Goal: Task Accomplishment & Management: Manage account settings

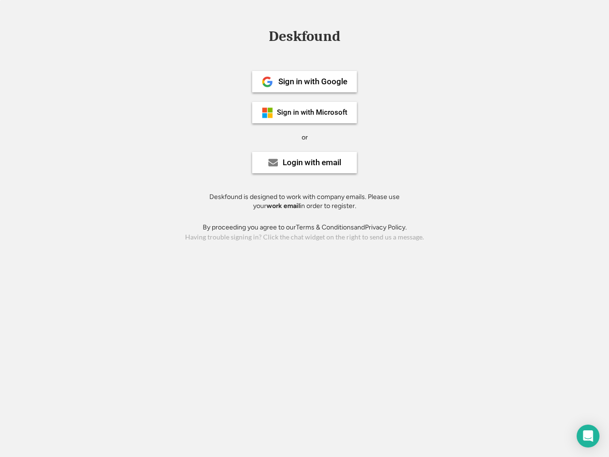
click at [305, 136] on div "or" at bounding box center [305, 138] width 6 height 10
click at [305, 38] on div "Deskfound" at bounding box center [304, 36] width 81 height 15
click at [261, 36] on div "Deskfound" at bounding box center [304, 38] width 609 height 18
click at [305, 38] on div "Deskfound" at bounding box center [304, 36] width 81 height 15
click at [305, 137] on div "or" at bounding box center [305, 138] width 6 height 10
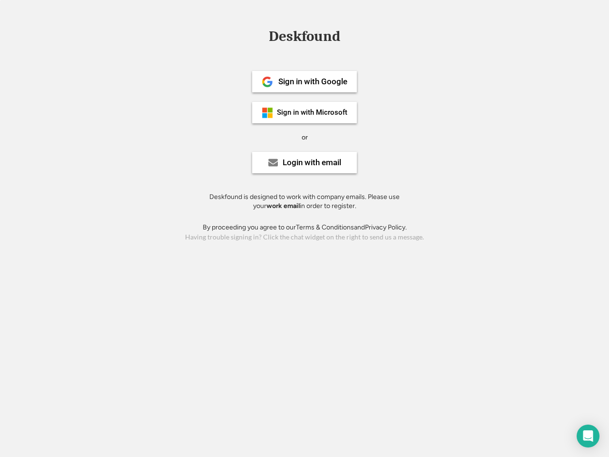
click at [305, 81] on div "Sign in with Google" at bounding box center [312, 82] width 69 height 8
click at [313, 81] on div "Sign in with Google" at bounding box center [312, 82] width 69 height 8
click at [267, 82] on img at bounding box center [267, 81] width 11 height 11
click at [305, 112] on div "Sign in with Microsoft" at bounding box center [312, 112] width 70 height 7
click at [313, 112] on div "Sign in with Microsoft" at bounding box center [312, 112] width 70 height 7
